Goal: Navigation & Orientation: Find specific page/section

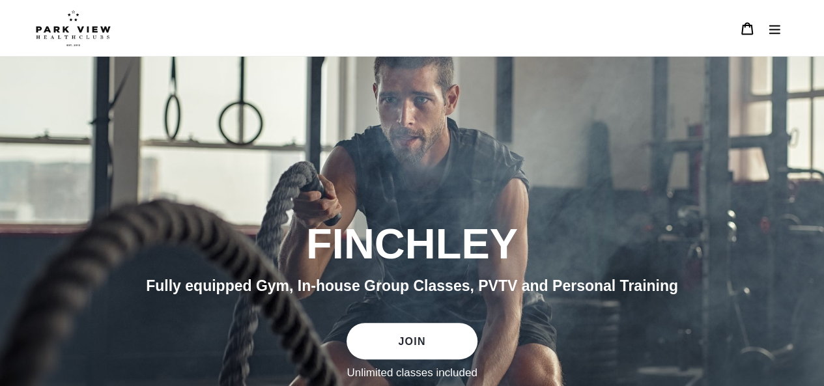
click at [771, 25] on icon "Menu" at bounding box center [774, 29] width 11 height 9
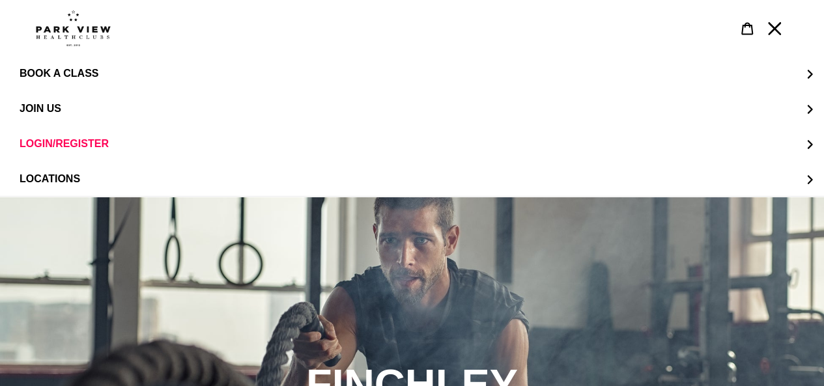
click at [455, 273] on div "slideshow" at bounding box center [412, 390] width 824 height 386
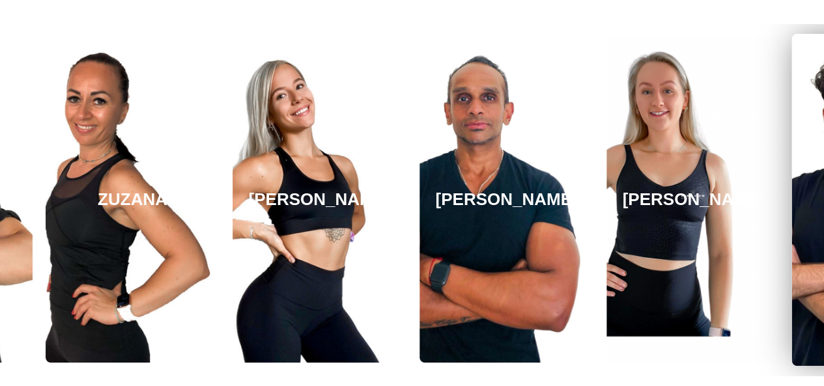
scroll to position [2410, 0]
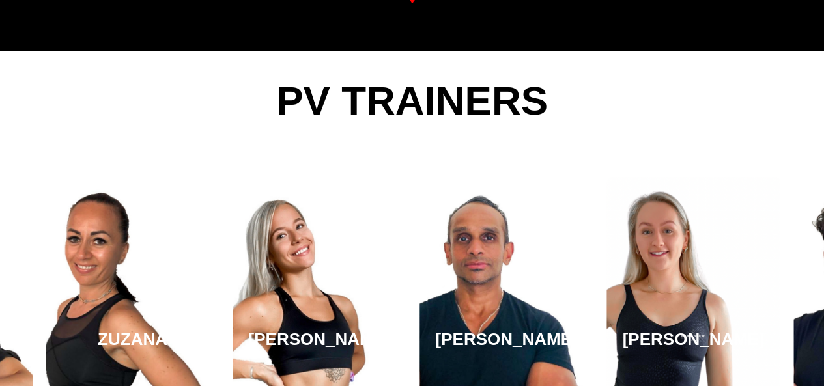
click at [809, 143] on section "MARIO JAMES ZUZANA MICHELLE MERVIN LUCY MARIO JAMES LUCY" at bounding box center [412, 340] width 824 height 417
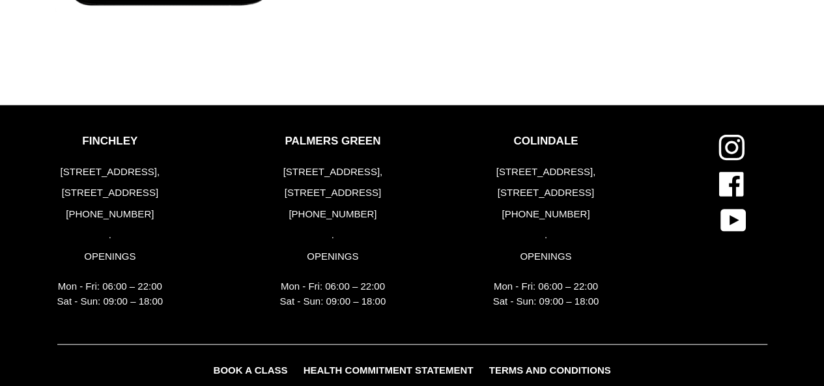
scroll to position [3862, 0]
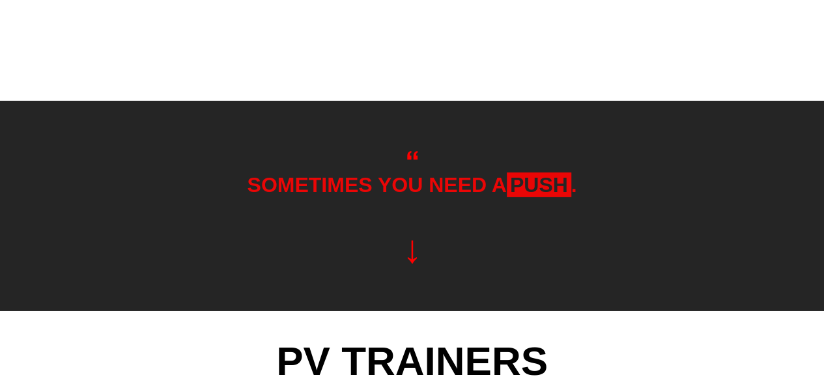
scroll to position [2081, 0]
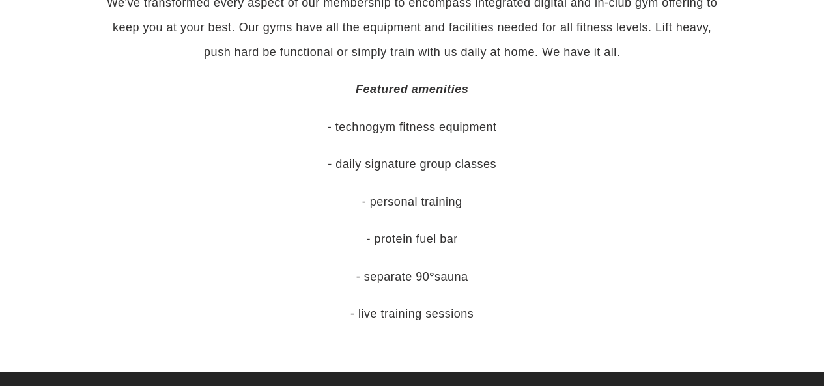
scroll to position [586, 0]
